Goal: Task Accomplishment & Management: Use online tool/utility

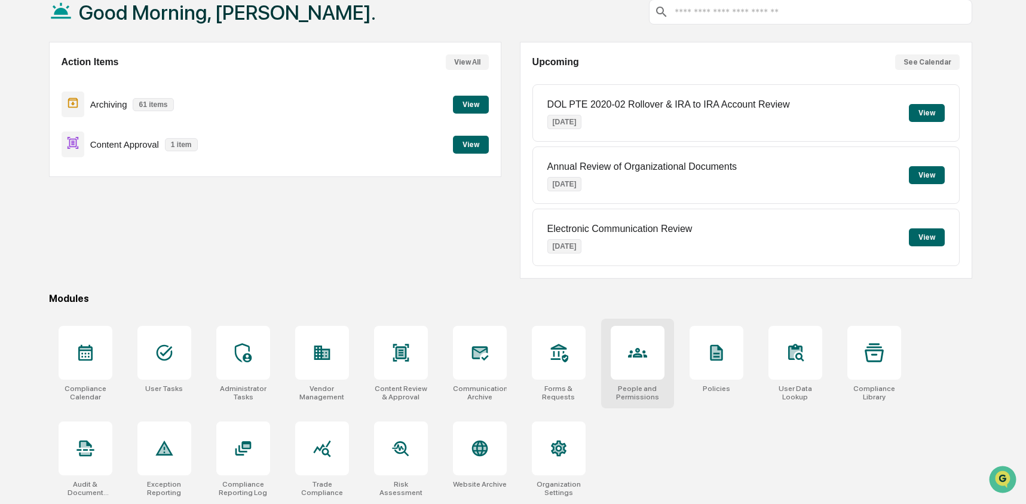
click at [650, 364] on div at bounding box center [638, 353] width 54 height 54
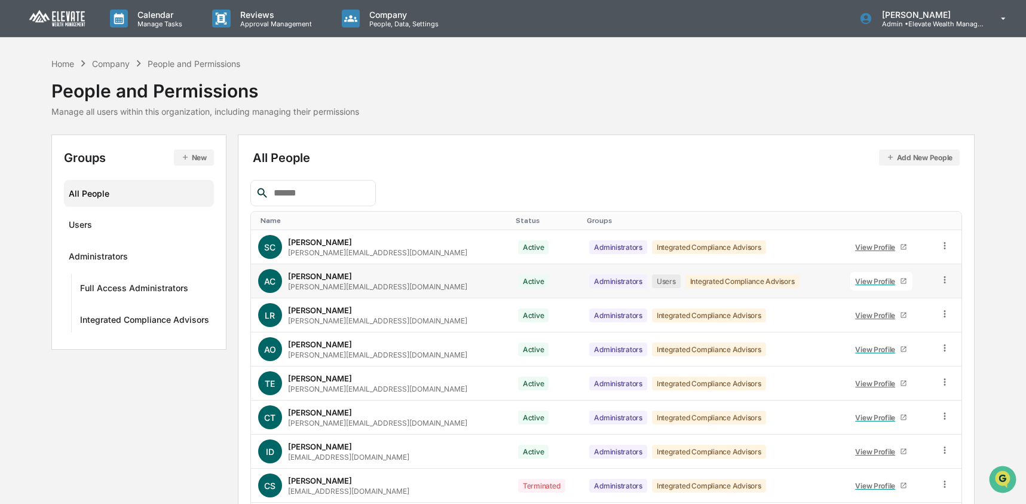
click at [943, 280] on icon at bounding box center [944, 279] width 2 height 7
click at [912, 305] on div "Groups & Permissions" at bounding box center [889, 299] width 103 height 14
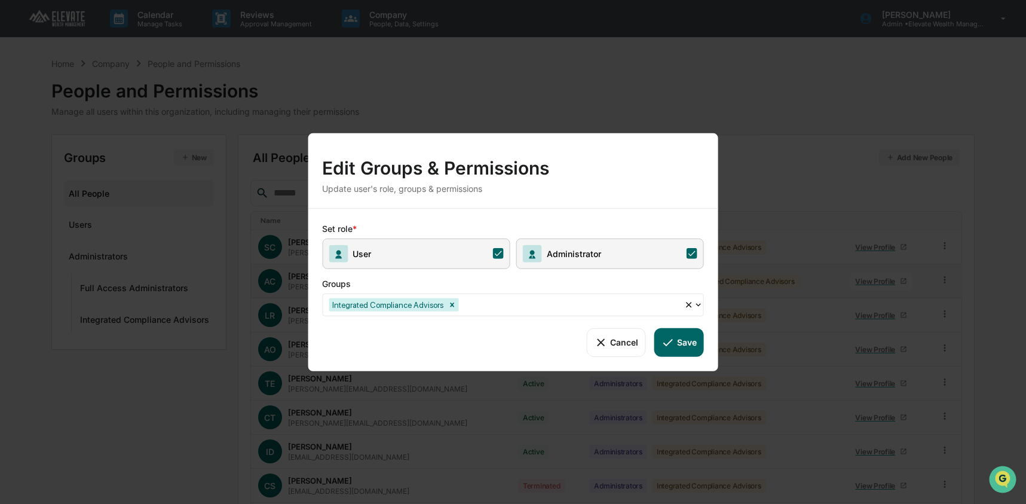
click at [450, 258] on span "User" at bounding box center [416, 253] width 188 height 30
click at [692, 347] on button "Save" at bounding box center [679, 341] width 50 height 29
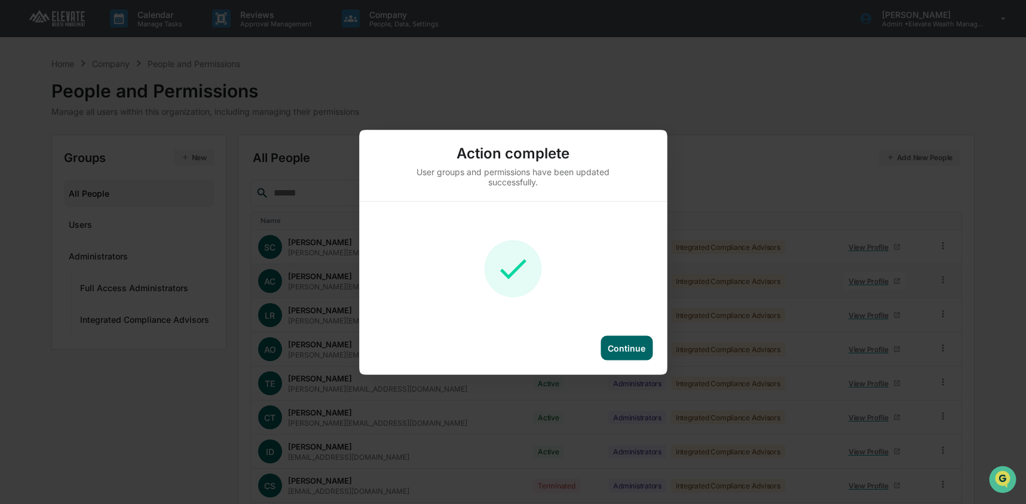
click at [618, 359] on div "Continue" at bounding box center [626, 347] width 52 height 24
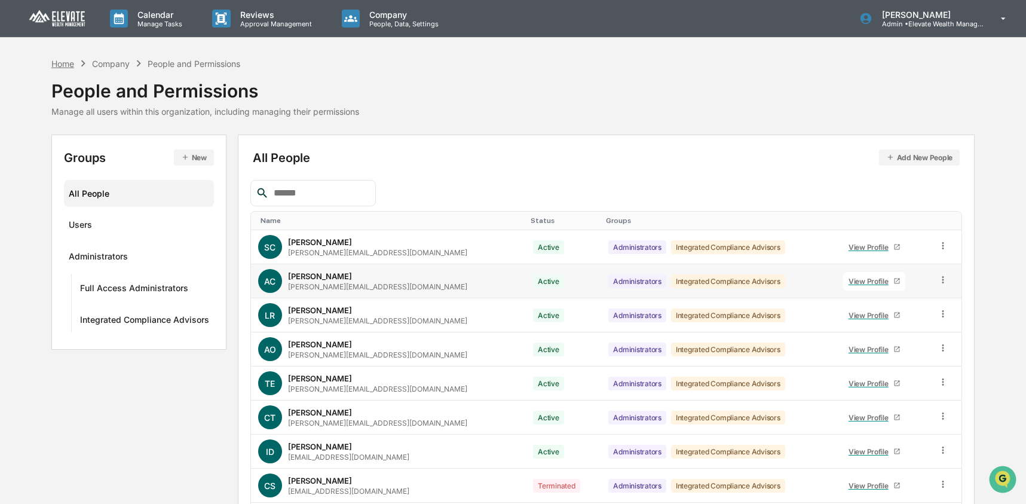
click at [65, 63] on div "Home" at bounding box center [62, 64] width 23 height 10
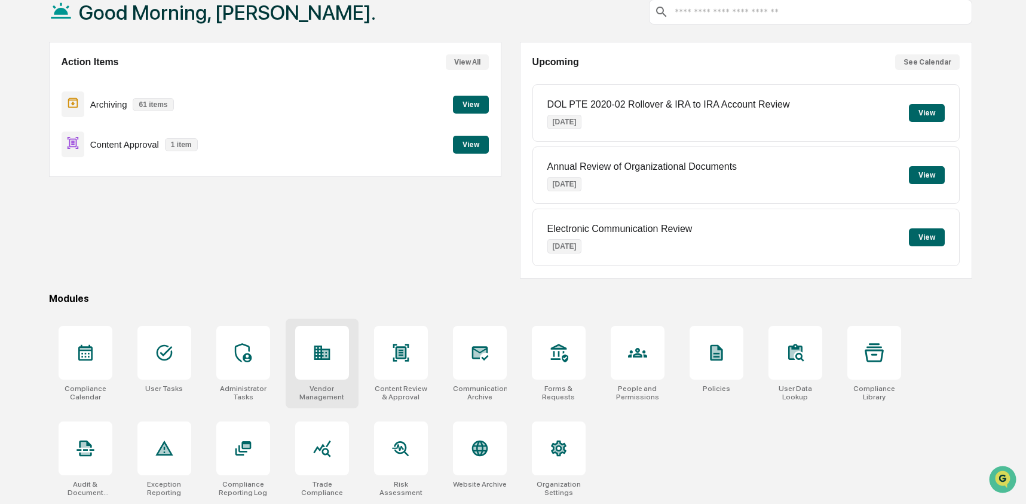
scroll to position [77, 0]
click at [161, 345] on icon at bounding box center [164, 352] width 19 height 19
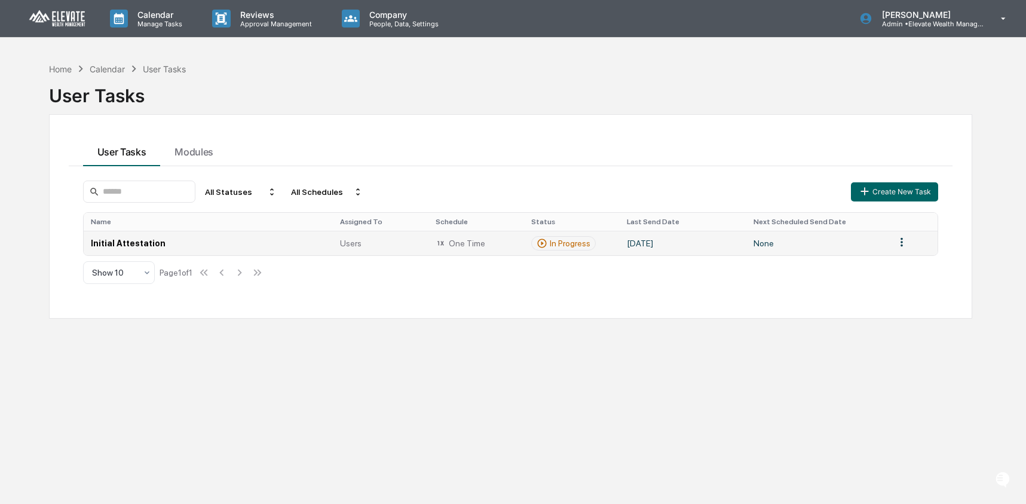
click at [278, 246] on td "Initial Attestation" at bounding box center [209, 243] width 250 height 24
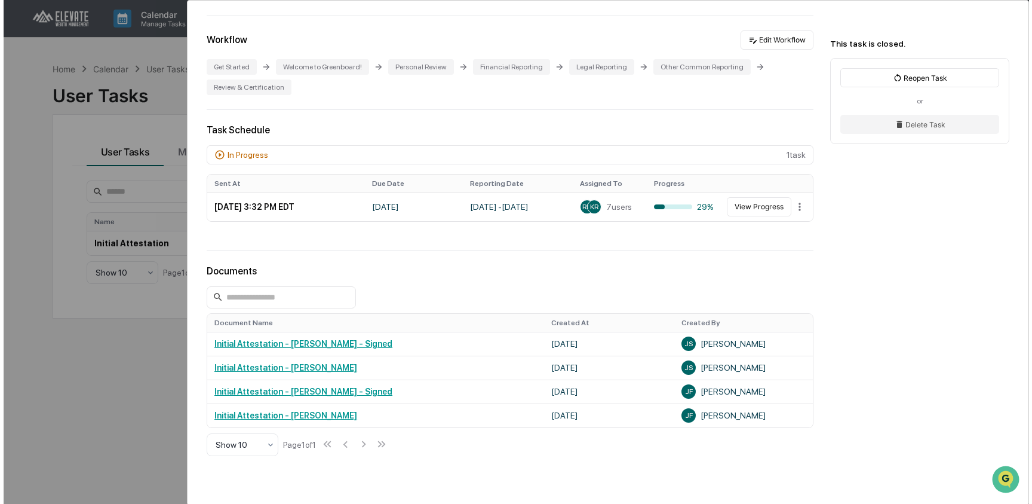
scroll to position [202, 0]
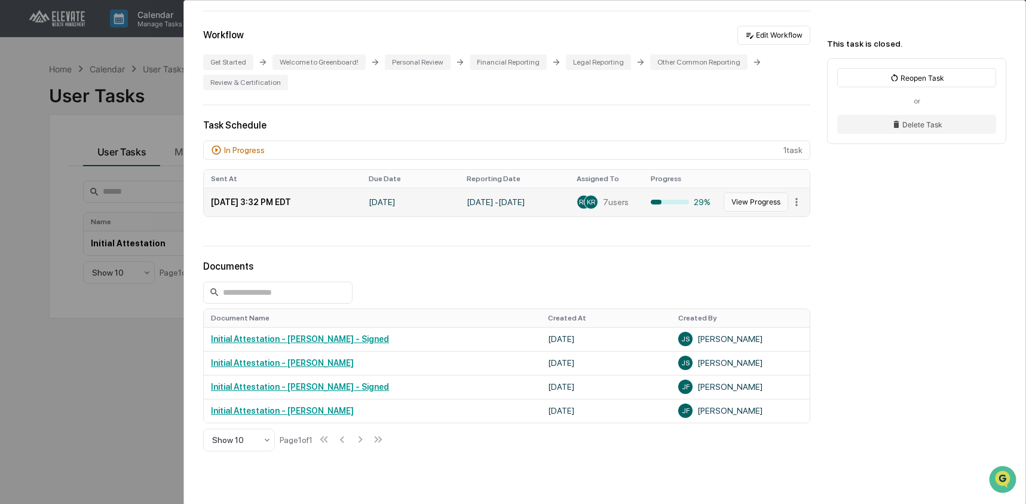
click at [744, 206] on button "View Progress" at bounding box center [755, 201] width 65 height 19
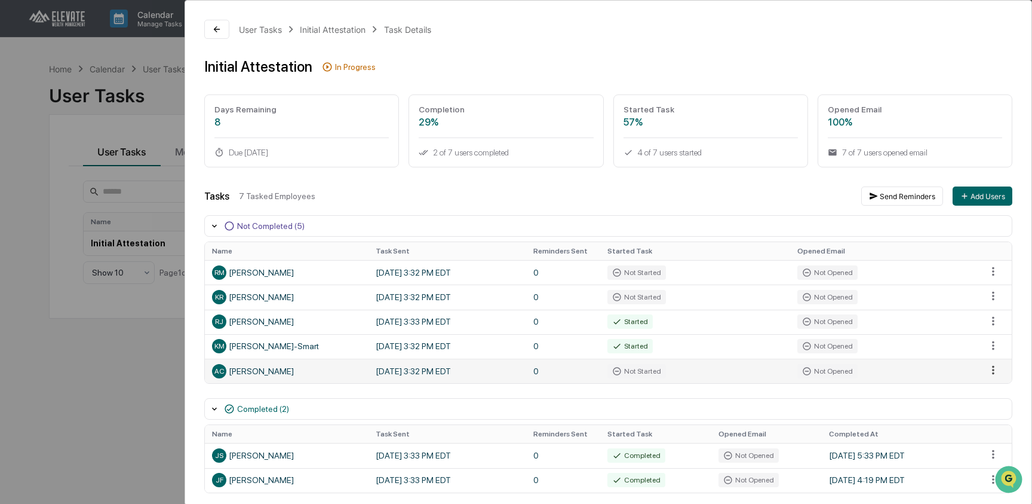
click at [980, 375] on html "Calendar Manage Tasks Reviews Approval Management Company People, Data, Setting…" at bounding box center [516, 252] width 1032 height 504
click at [974, 395] on div "Close Task" at bounding box center [982, 391] width 90 height 19
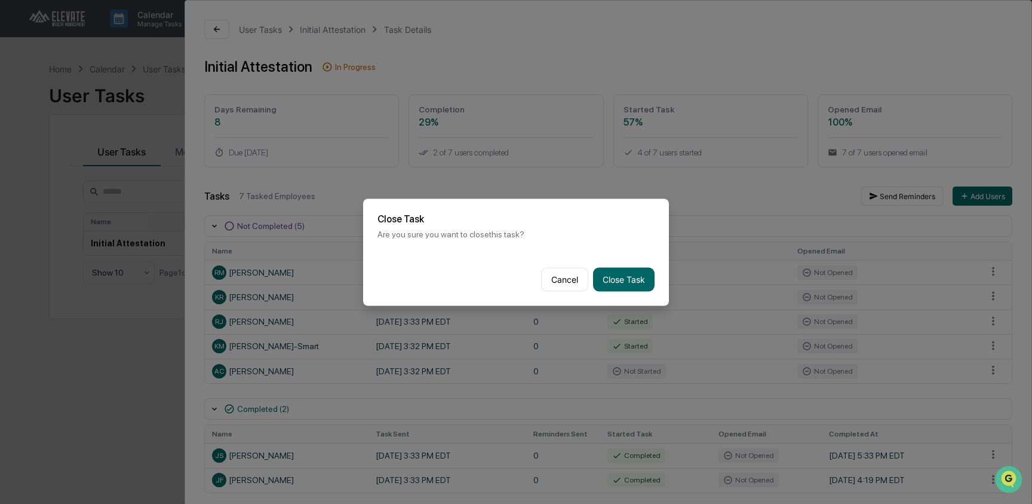
click at [615, 290] on div "Cancel Close Task" at bounding box center [516, 279] width 306 height 53
click at [616, 280] on button "Close Task" at bounding box center [624, 279] width 62 height 24
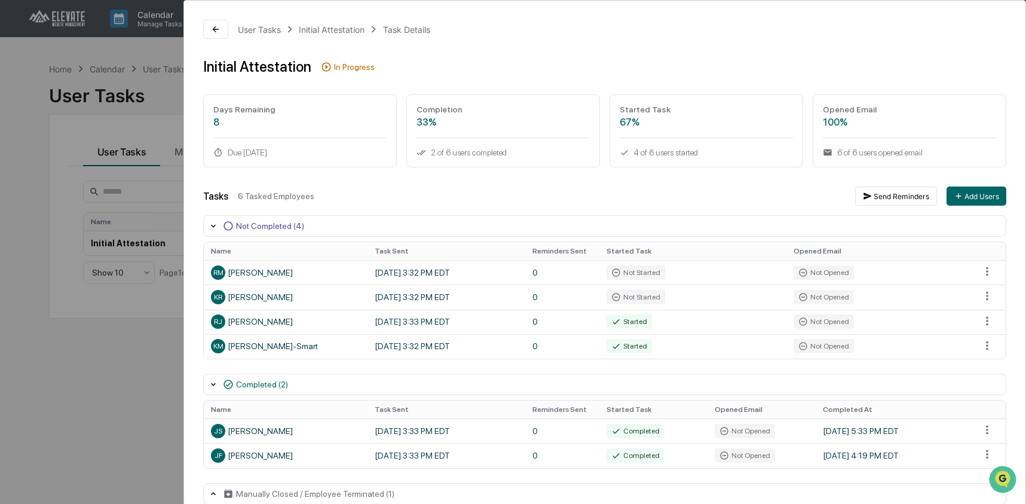
click at [38, 169] on div "User Tasks Initial Attestation Task Details Initial Attestation In Progress Day…" at bounding box center [513, 252] width 1026 height 504
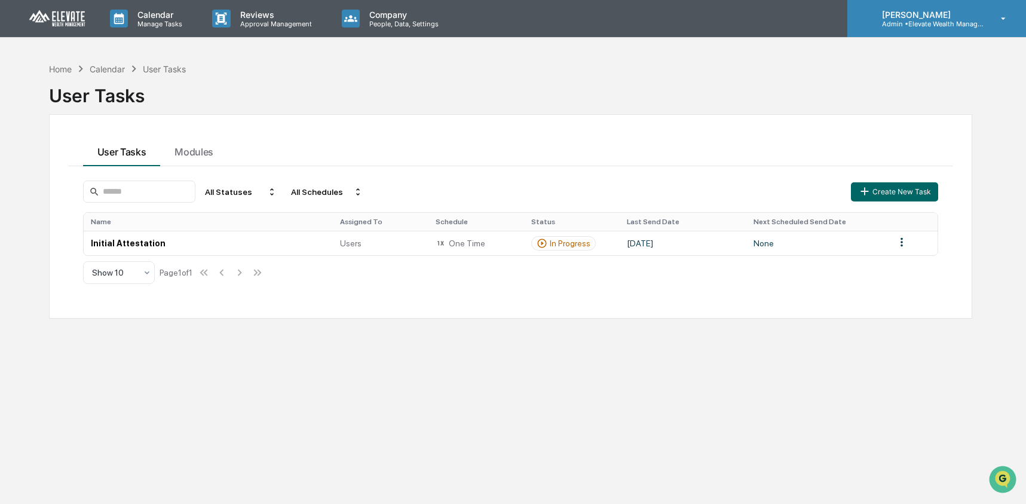
click at [907, 22] on p "Admin • Elevate Wealth Management" at bounding box center [927, 24] width 111 height 8
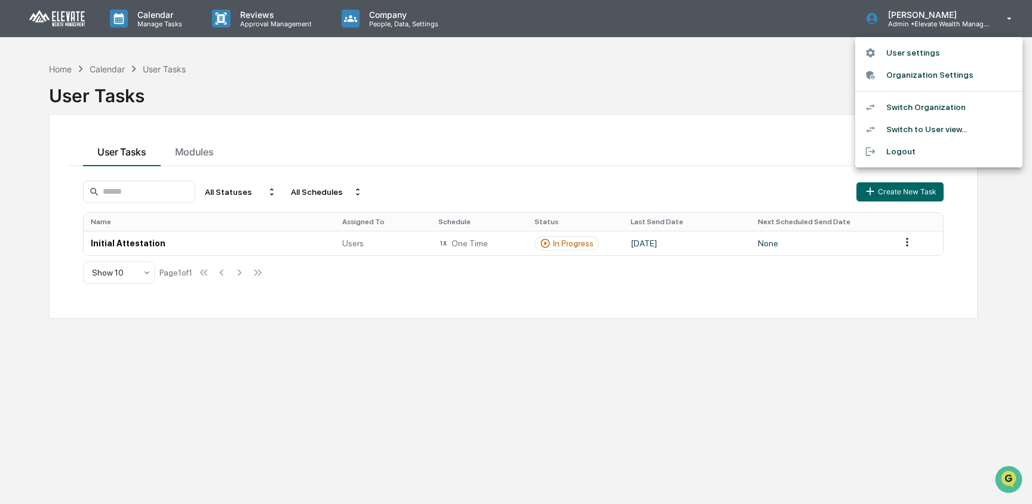
click at [922, 108] on li "Switch Organization" at bounding box center [939, 107] width 167 height 22
